Goal: Transaction & Acquisition: Obtain resource

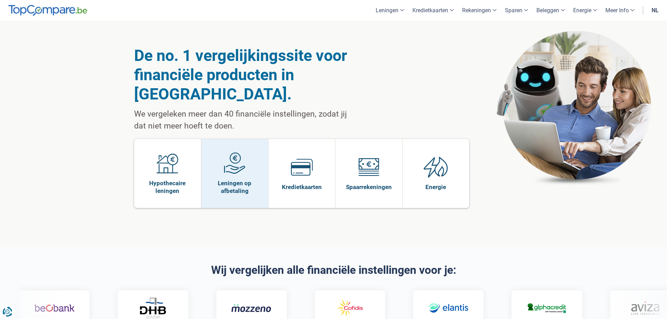
click at [245, 152] on img at bounding box center [235, 163] width 22 height 22
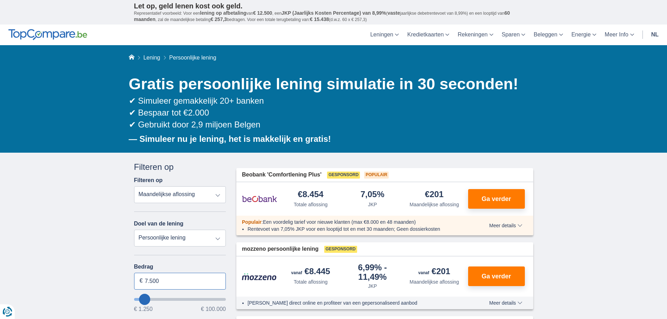
drag, startPoint x: 186, startPoint y: 282, endPoint x: 138, endPoint y: 279, distance: 48.1
click at [138, 279] on input "7.500" at bounding box center [180, 281] width 92 height 17
type input "4.000"
type input "4250"
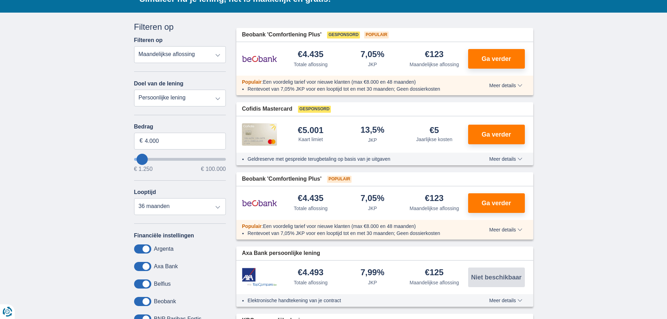
scroll to position [175, 0]
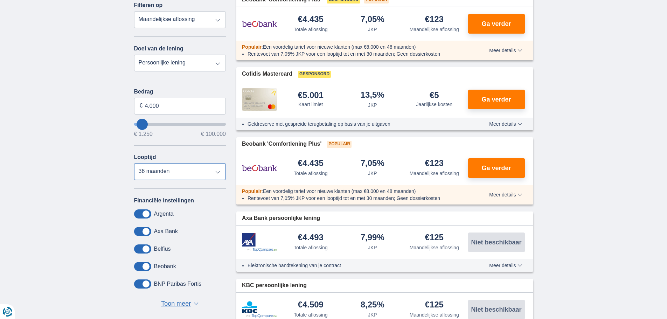
click at [206, 168] on select "12 maanden 18 maanden 24 maanden 30 maanden 36 maanden" at bounding box center [180, 171] width 92 height 17
click at [134, 163] on select "12 maanden 18 maanden 24 maanden 30 maanden 36 maanden" at bounding box center [180, 171] width 92 height 17
click at [197, 170] on select "12 maanden 18 maanden 24 maanden 30 maanden 36 maanden" at bounding box center [180, 171] width 92 height 17
select select "24"
click at [134, 163] on select "12 maanden 18 maanden 24 maanden 30 maanden 36 maanden" at bounding box center [180, 171] width 92 height 17
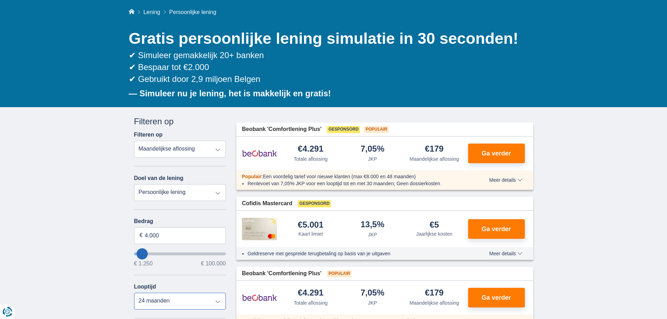
scroll to position [0, 0]
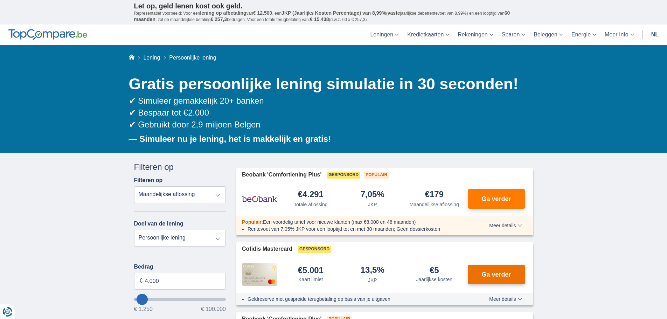
click at [487, 268] on button "Ga verder" at bounding box center [496, 275] width 57 height 20
